Goal: Task Accomplishment & Management: Manage account settings

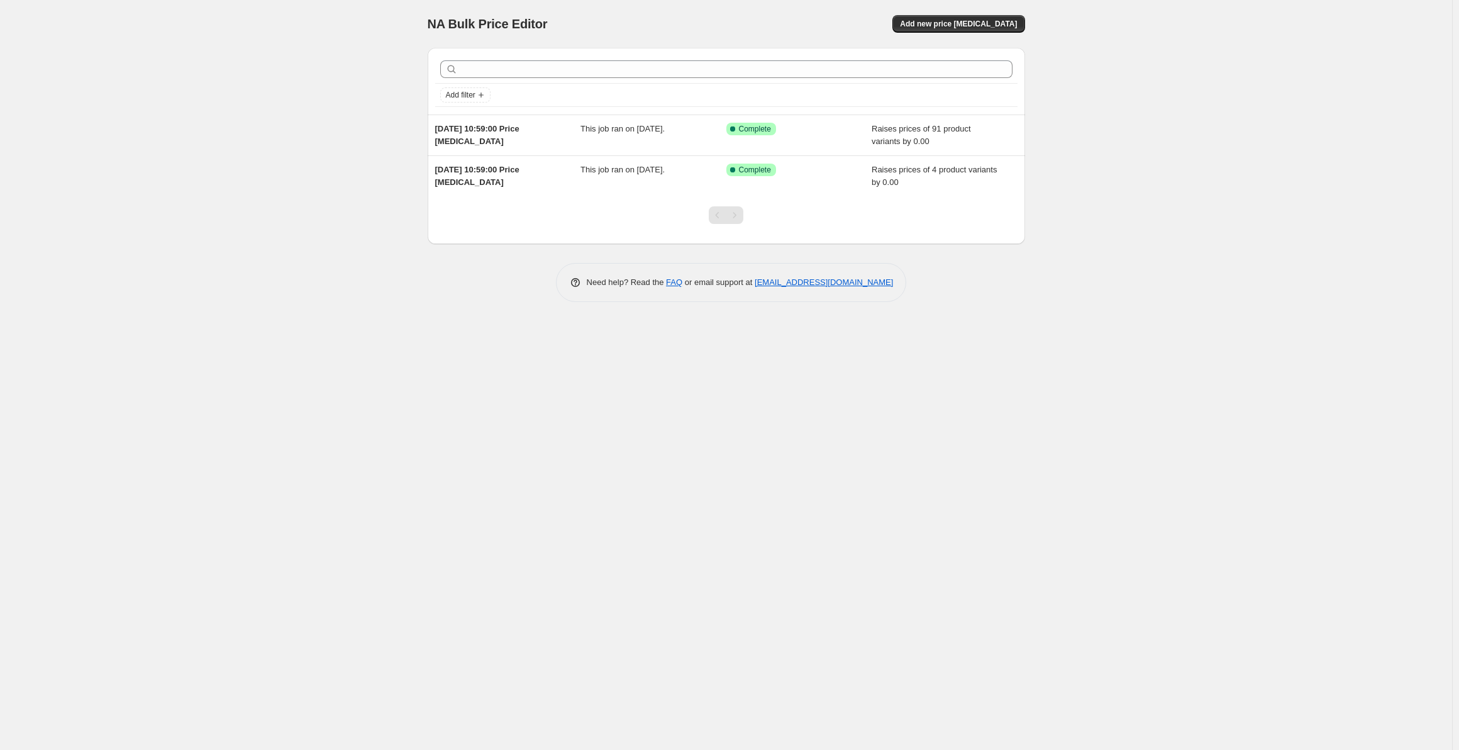
click at [317, 166] on div "NA Bulk Price Editor. This page is ready NA Bulk Price Editor Add new price [ME…" at bounding box center [726, 375] width 1452 height 750
click at [283, 204] on div "NA Bulk Price Editor. This page is ready NA Bulk Price Editor Add new price [ME…" at bounding box center [726, 375] width 1452 height 750
click at [350, 169] on div "NA Bulk Price Editor. This page is ready NA Bulk Price Editor Add new price [ME…" at bounding box center [726, 375] width 1452 height 750
click at [368, 131] on div "NA Bulk Price Editor. This page is ready NA Bulk Price Editor Add new price [ME…" at bounding box center [726, 375] width 1452 height 750
click at [327, 189] on div "NA Bulk Price Editor. This page is ready NA Bulk Price Editor Add new price [ME…" at bounding box center [726, 375] width 1452 height 750
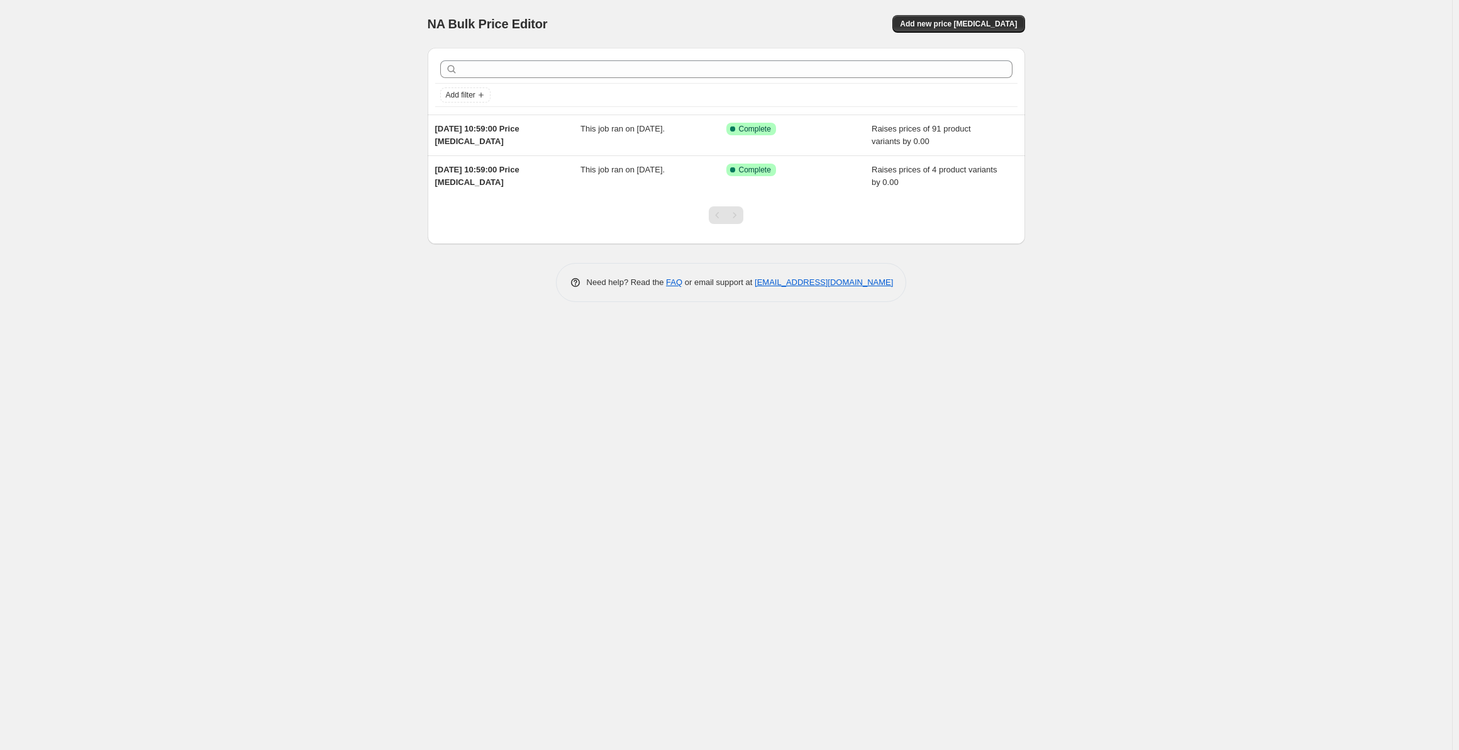
click at [221, 219] on div "NA Bulk Price Editor. This page is ready NA Bulk Price Editor Add new price [ME…" at bounding box center [726, 375] width 1452 height 750
click at [177, 221] on div "NA Bulk Price Editor. This page is ready NA Bulk Price Editor Add new price [ME…" at bounding box center [726, 375] width 1452 height 750
click at [180, 230] on div "NA Bulk Price Editor. This page is ready NA Bulk Price Editor Add new price [ME…" at bounding box center [726, 375] width 1452 height 750
click at [189, 151] on div "NA Bulk Price Editor. This page is ready NA Bulk Price Editor Add new price [ME…" at bounding box center [726, 375] width 1452 height 750
click at [196, 134] on div "NA Bulk Price Editor. This page is ready NA Bulk Price Editor Add new price [ME…" at bounding box center [726, 375] width 1452 height 750
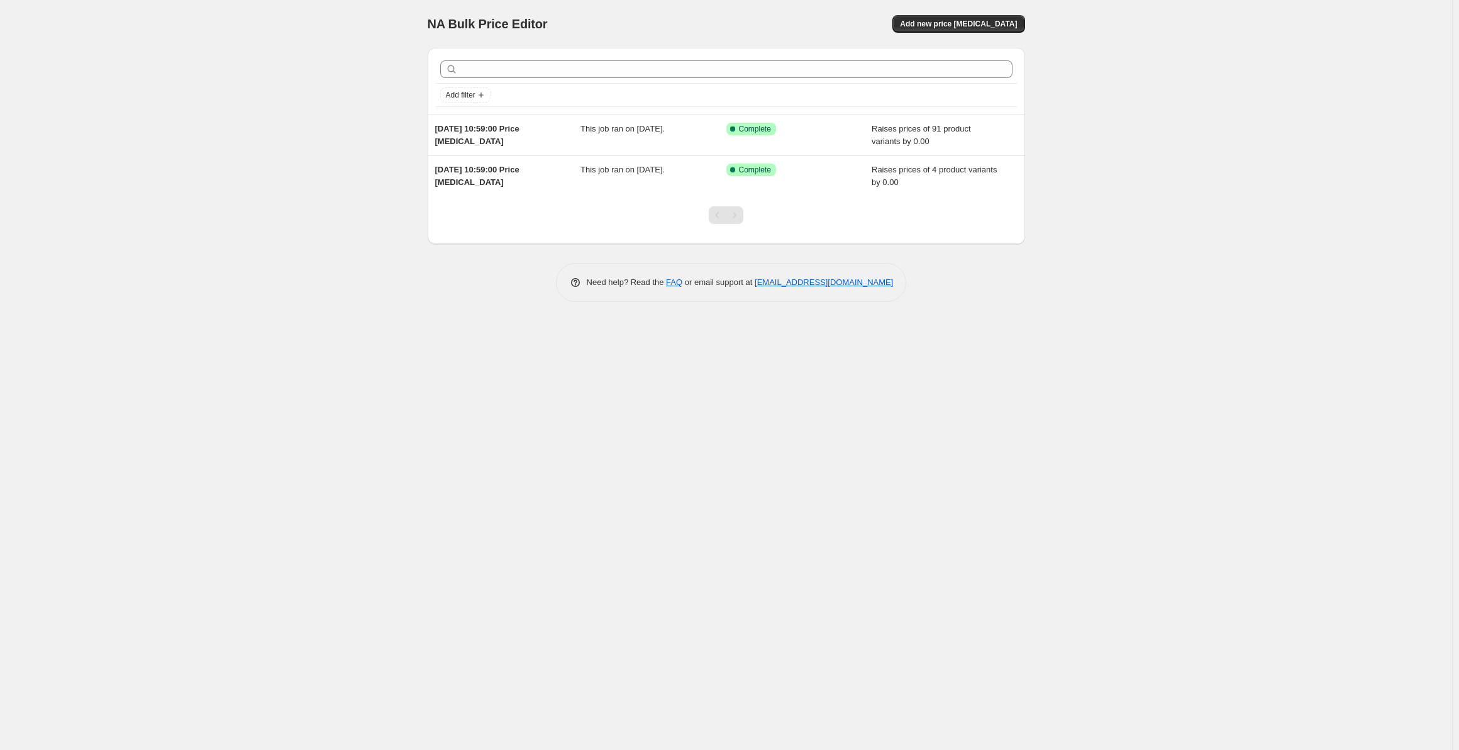
click at [99, 404] on div "NA Bulk Price Editor. This page is ready NA Bulk Price Editor Add new price [ME…" at bounding box center [726, 375] width 1452 height 750
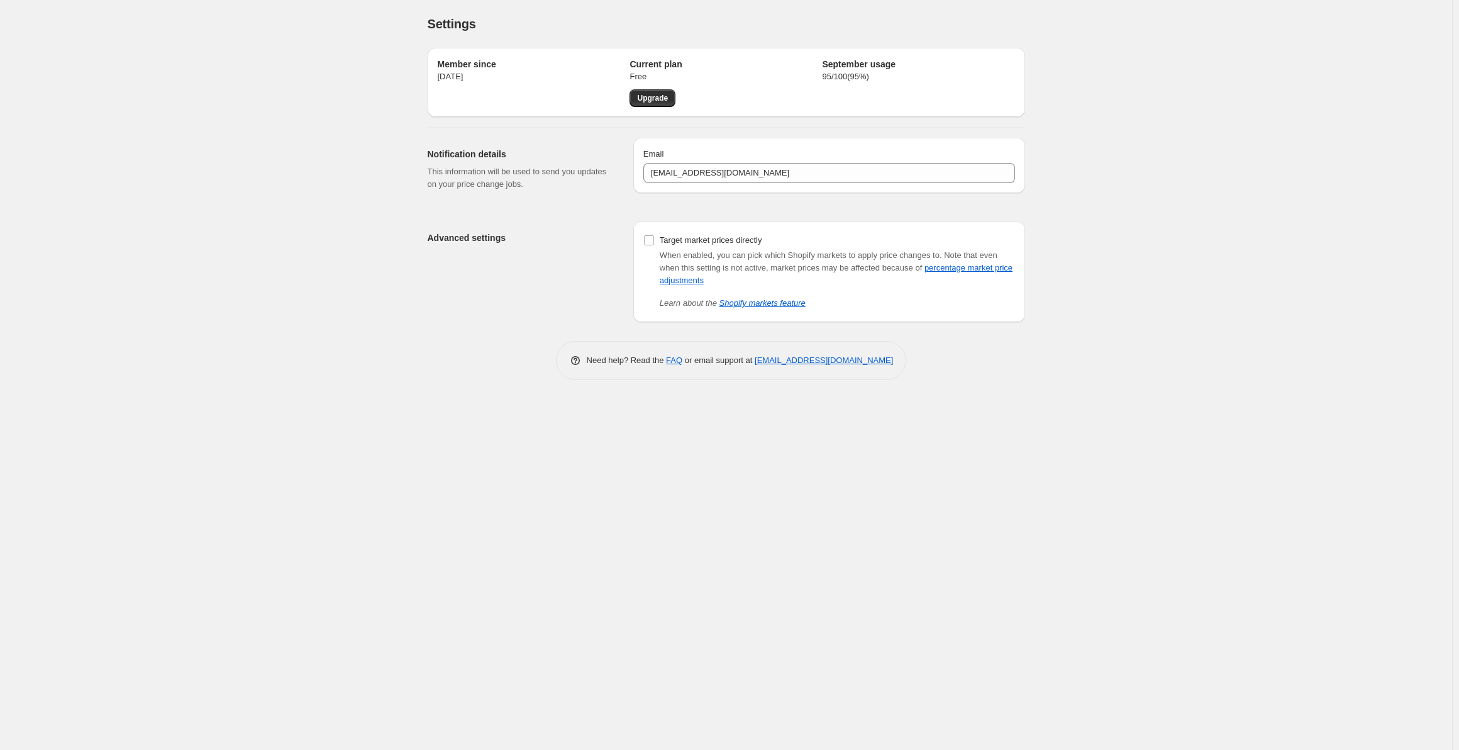
click at [306, 322] on div "Settings. This page is ready Settings Member since [DATE] Current plan Free Upg…" at bounding box center [726, 375] width 1452 height 750
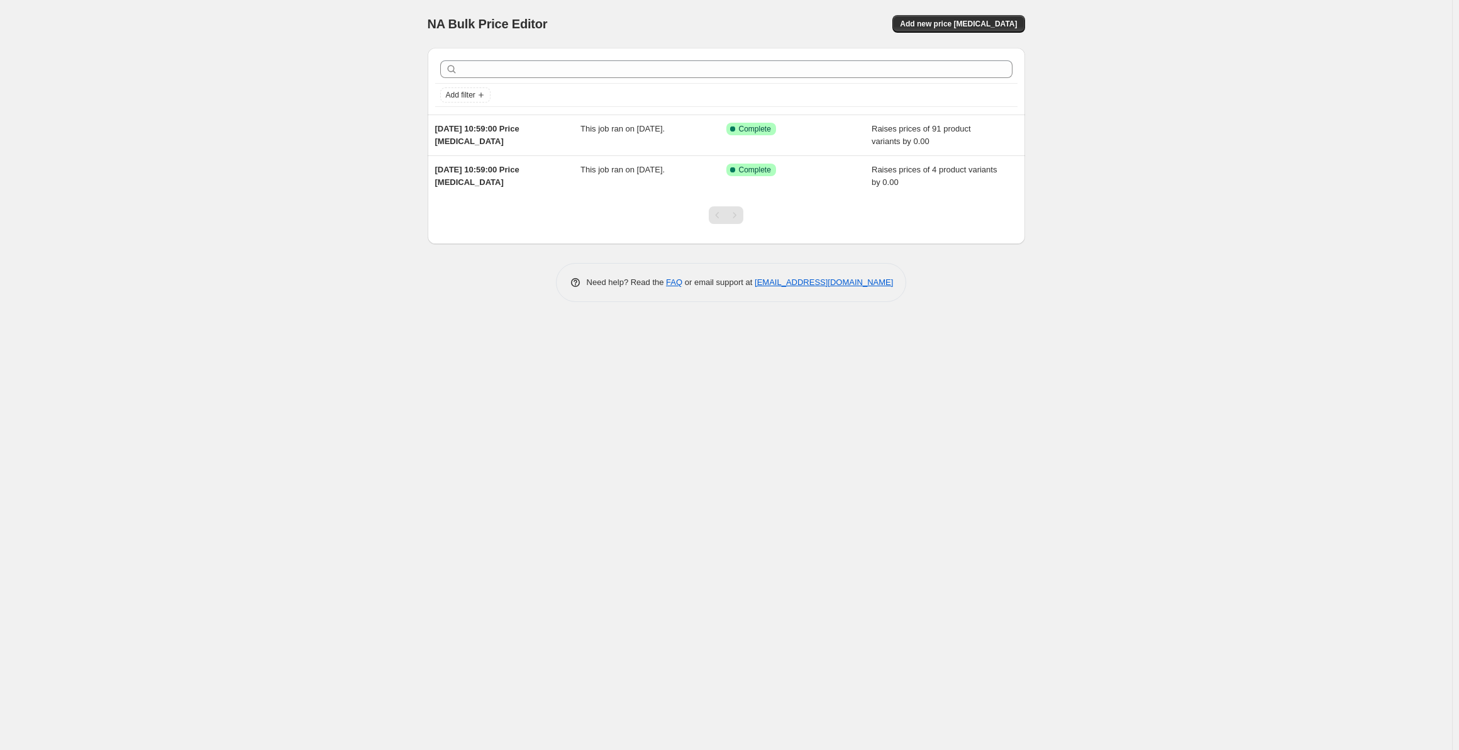
click at [289, 311] on div "NA Bulk Price Editor. This page is ready NA Bulk Price Editor Add new price [ME…" at bounding box center [726, 375] width 1452 height 750
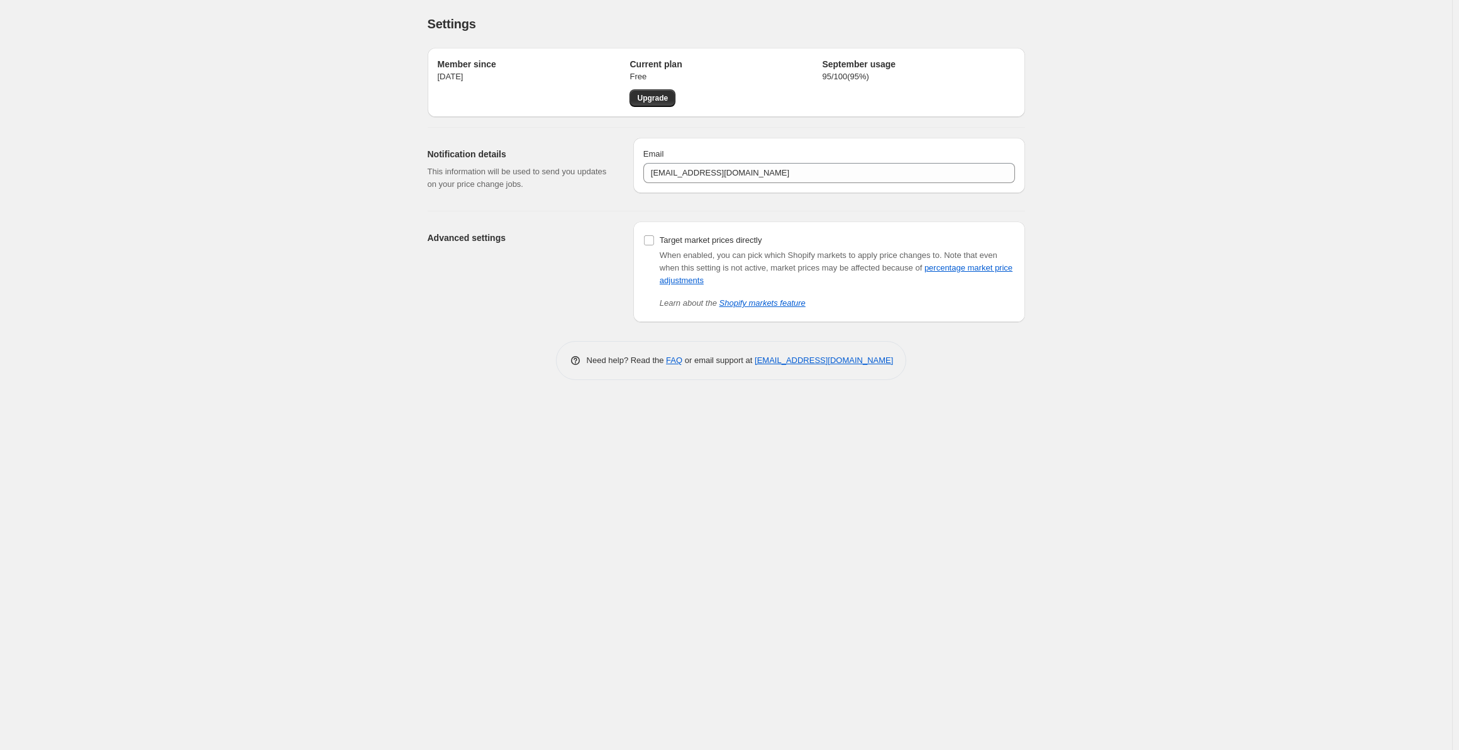
click at [329, 178] on div "Settings. This page is ready Settings Member since [DATE] Current plan Free Upg…" at bounding box center [726, 375] width 1452 height 750
click at [261, 141] on div "Settings. This page is ready Settings Member since [DATE] Current plan Free Upg…" at bounding box center [726, 375] width 1452 height 750
